Goal: Information Seeking & Learning: Learn about a topic

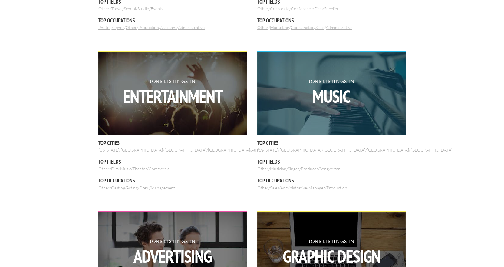
scroll to position [484, 0]
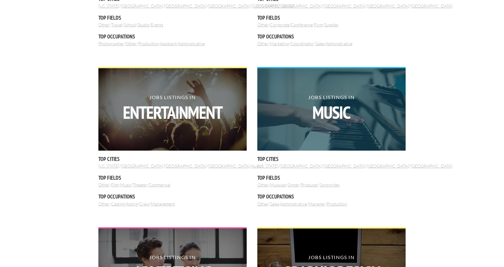
click at [314, 90] on img at bounding box center [331, 109] width 148 height 82
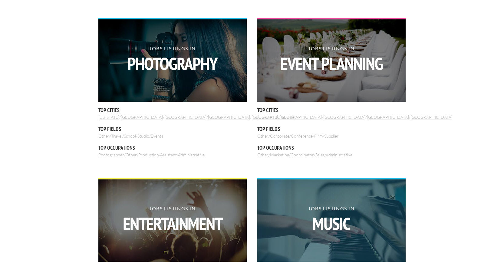
scroll to position [363, 0]
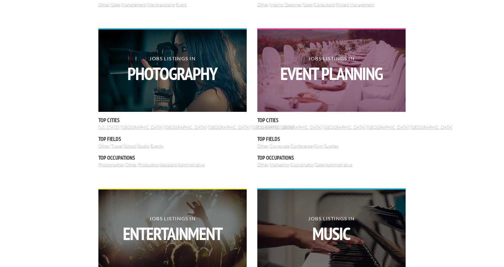
click at [317, 80] on strong "Event Planning" at bounding box center [331, 74] width 148 height 18
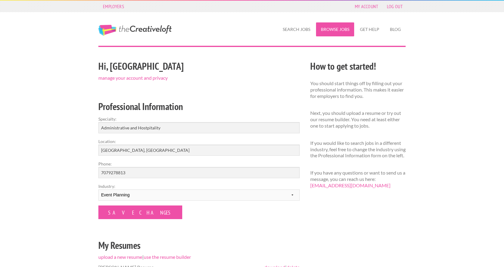
click at [346, 29] on link "Browse Jobs" at bounding box center [335, 29] width 38 height 14
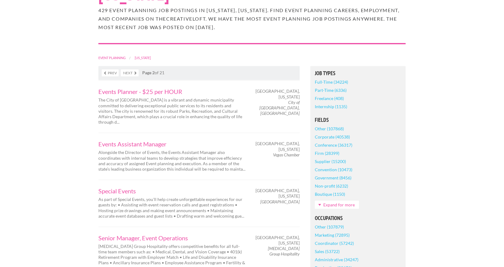
scroll to position [121, 0]
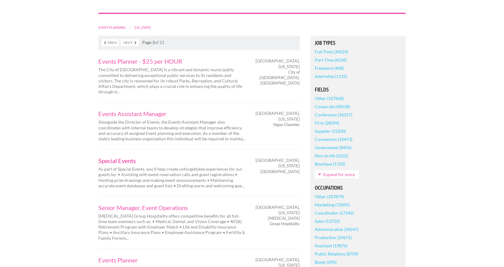
click at [114, 157] on link "Special Events" at bounding box center [172, 160] width 148 height 6
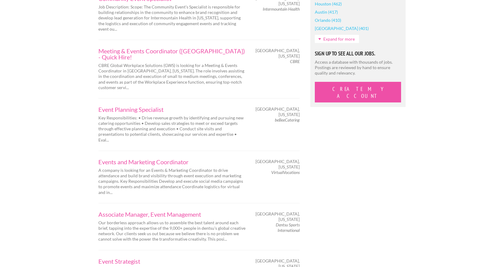
scroll to position [605, 0]
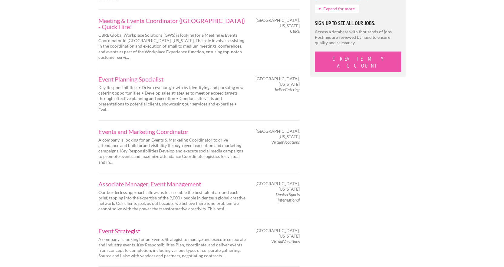
click at [130, 228] on link "Event Strategist" at bounding box center [172, 231] width 148 height 6
click at [142, 128] on link "Events and Marketing Coordinator" at bounding box center [172, 131] width 148 height 6
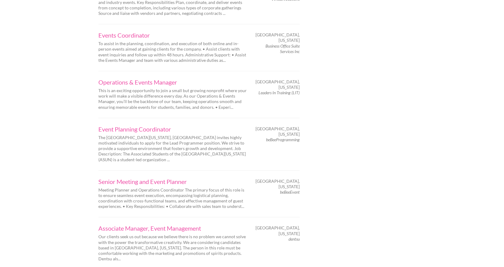
scroll to position [877, 0]
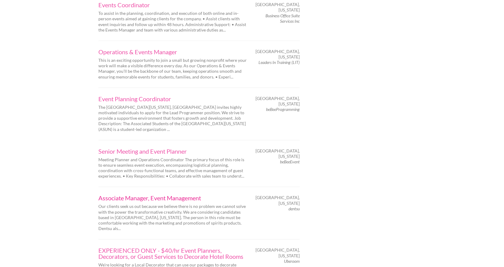
click at [192, 195] on link "Associate Manager, Event Management" at bounding box center [172, 198] width 148 height 6
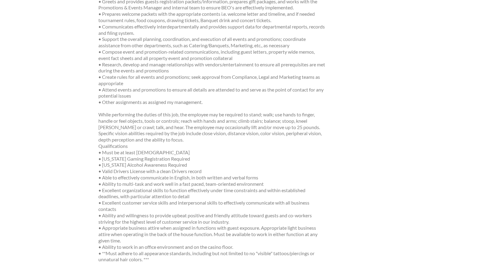
scroll to position [212, 0]
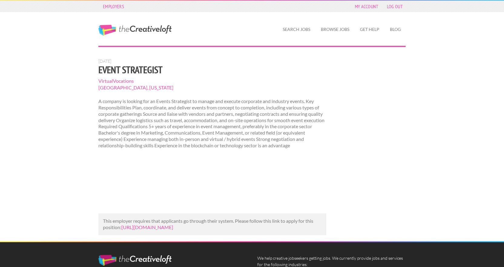
scroll to position [30, 0]
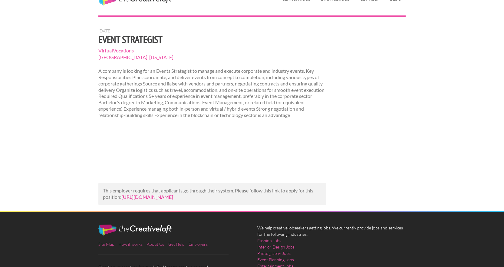
click at [173, 199] on link "https://www.talent.com/view?id=ccf131ed193f&utm_campaign=google_jobs_apply&utm_…" at bounding box center [147, 197] width 52 height 6
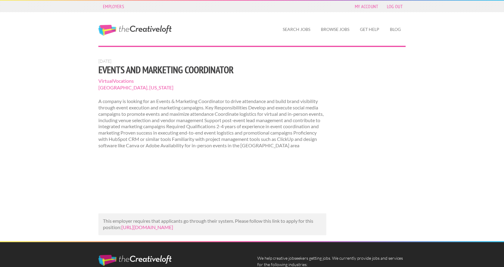
scroll to position [30, 0]
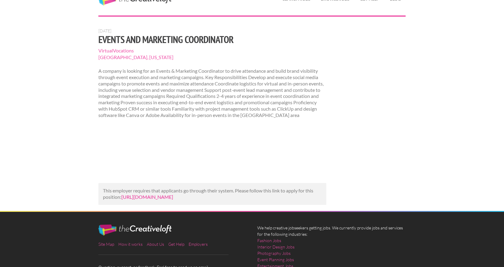
click at [157, 198] on link "https://www.talent.com/view?id=e53344273206&utm_campaign=google_jobs_apply&utm_…" at bounding box center [147, 197] width 52 height 6
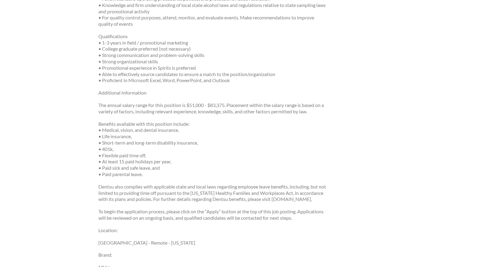
scroll to position [303, 0]
click at [157, 177] on p "Benefits available with this position include: • Medical, vision, and dental in…" at bounding box center [212, 148] width 228 height 57
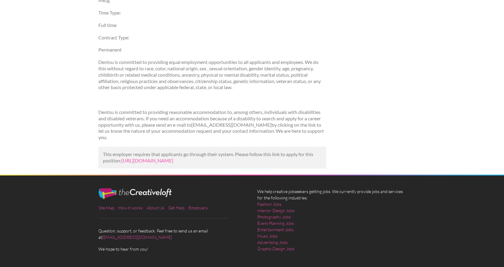
scroll to position [575, 0]
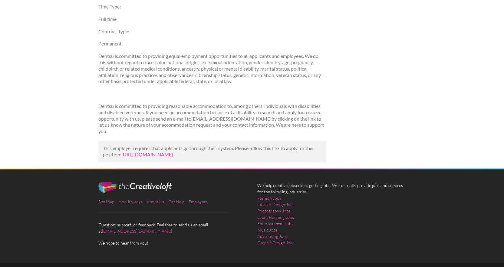
click at [173, 157] on link "[URL][DOMAIN_NAME]" at bounding box center [147, 154] width 52 height 6
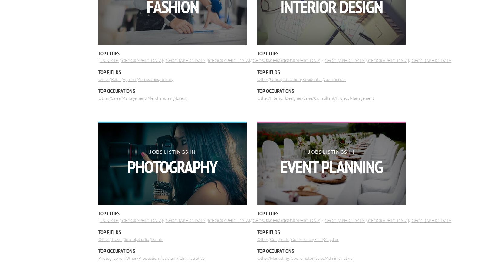
scroll to position [272, 0]
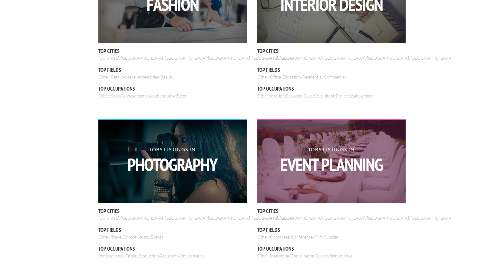
click at [339, 164] on strong "Event Planning" at bounding box center [331, 165] width 148 height 18
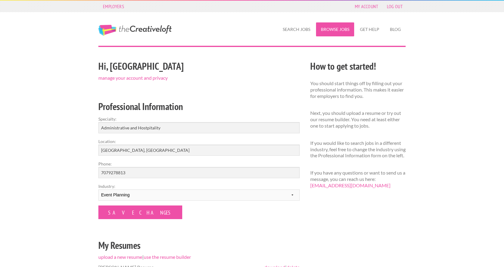
click at [331, 28] on link "Browse Jobs" at bounding box center [335, 29] width 38 height 14
